Goal: Book appointment/travel/reservation

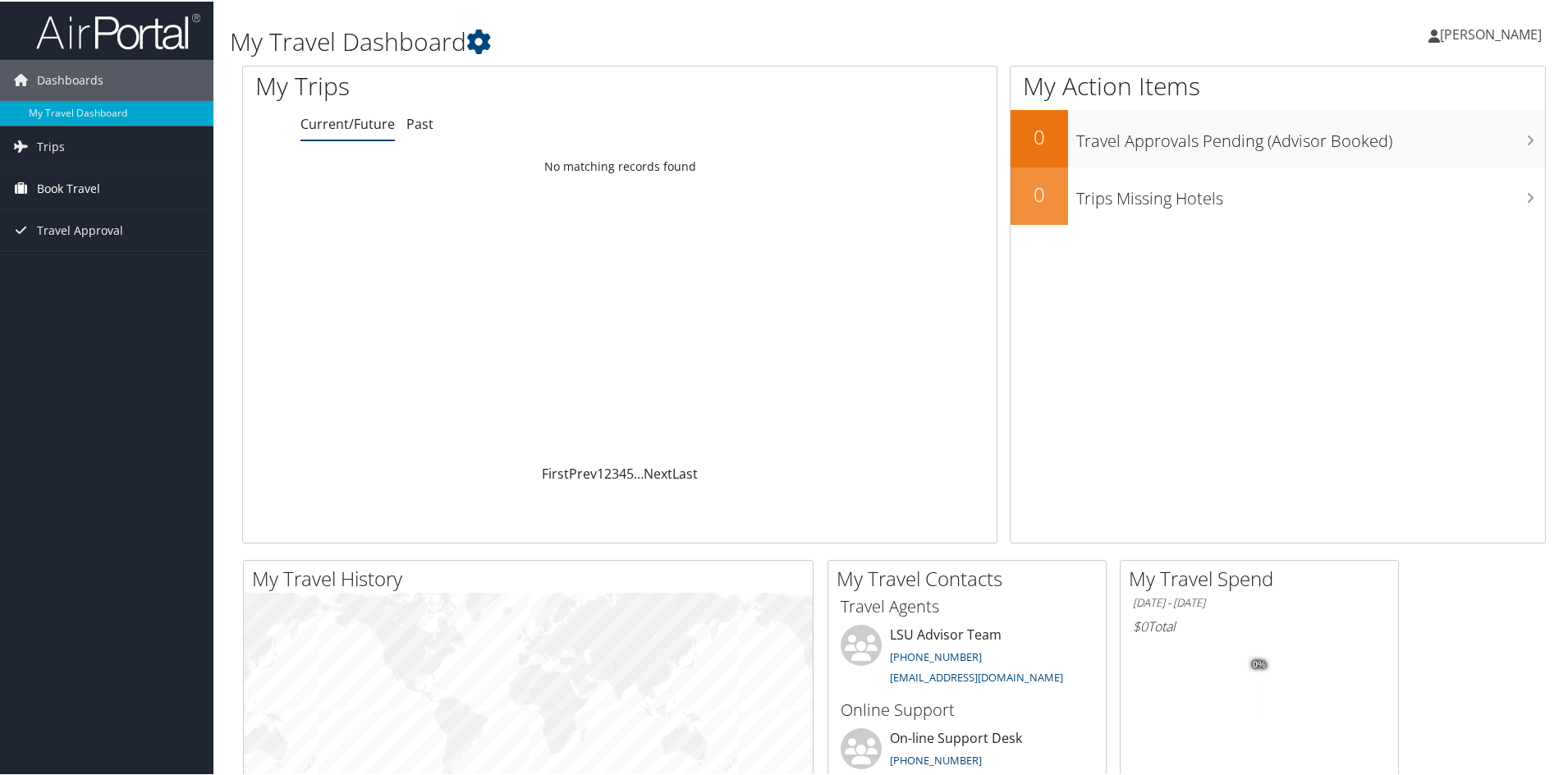
click at [64, 183] on span "Book Travel" at bounding box center [69, 187] width 64 height 41
click at [124, 271] on link "Book/Manage Online Trips" at bounding box center [106, 269] width 213 height 24
